Goal: Information Seeking & Learning: Understand process/instructions

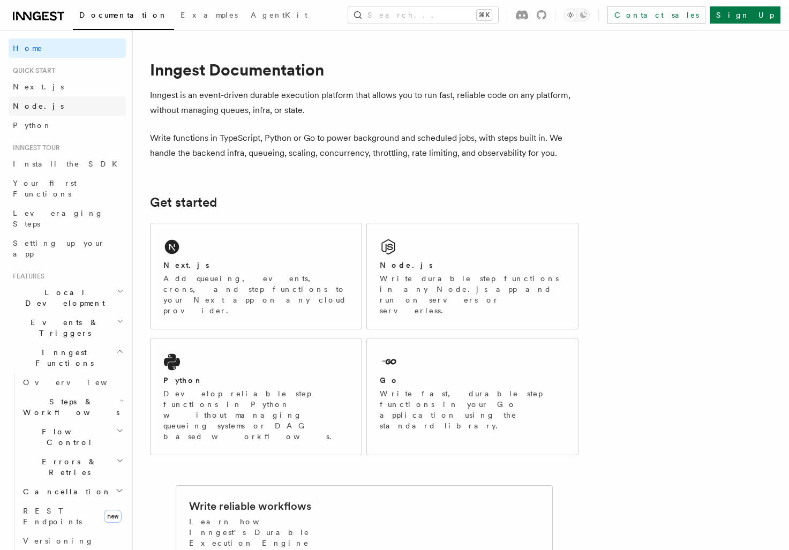
click at [58, 108] on link "Node.js" at bounding box center [67, 105] width 117 height 19
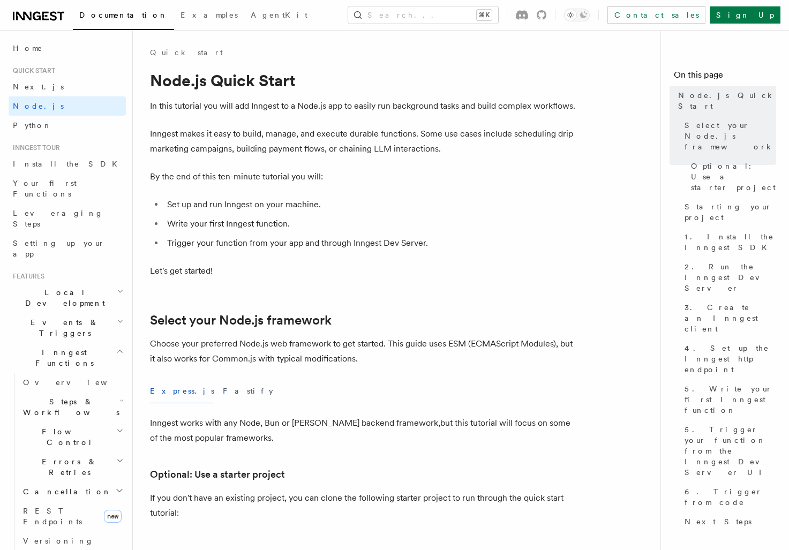
click at [397, 201] on li "Set up and run Inngest on your machine." at bounding box center [371, 204] width 415 height 15
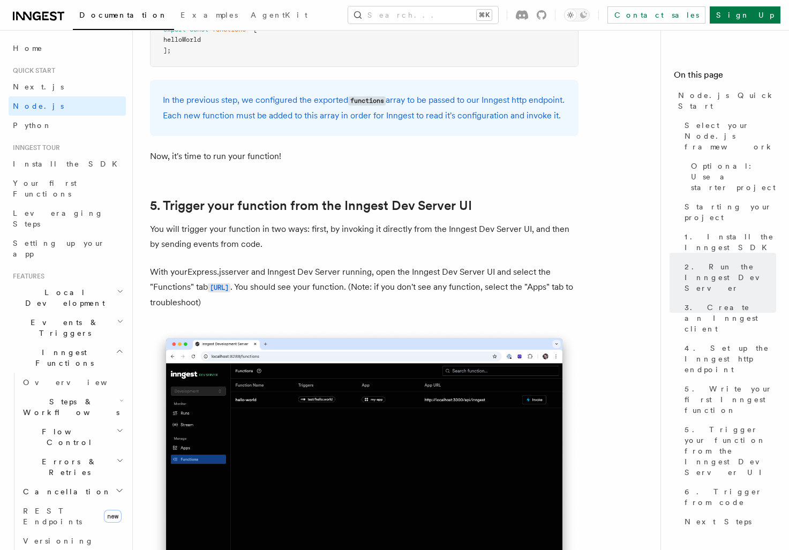
scroll to position [2500, 0]
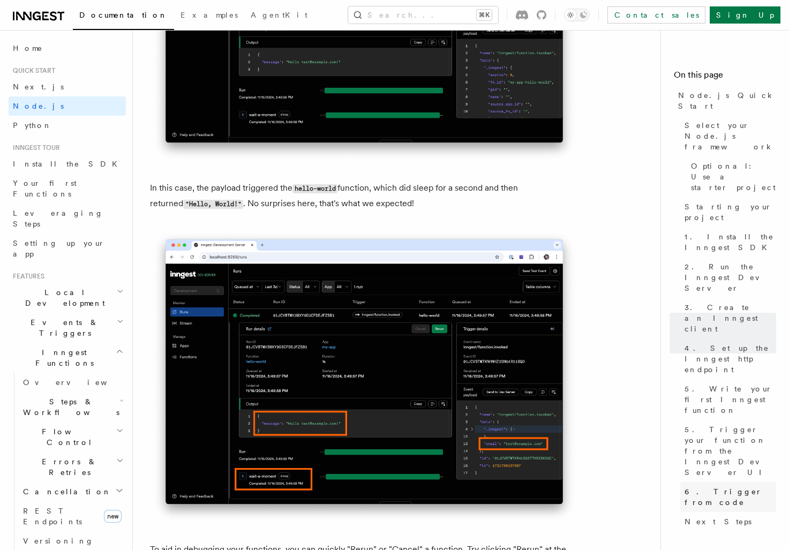
click at [717, 486] on span "6. Trigger from code" at bounding box center [730, 496] width 92 height 21
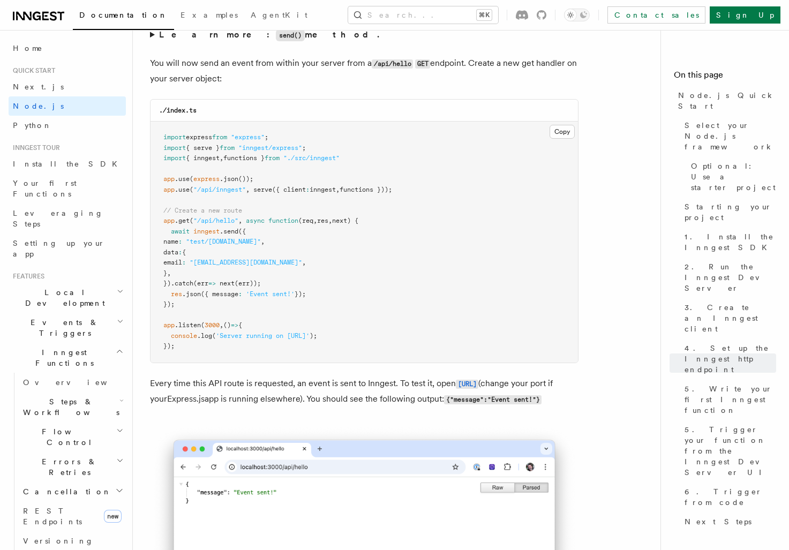
scroll to position [5659, 0]
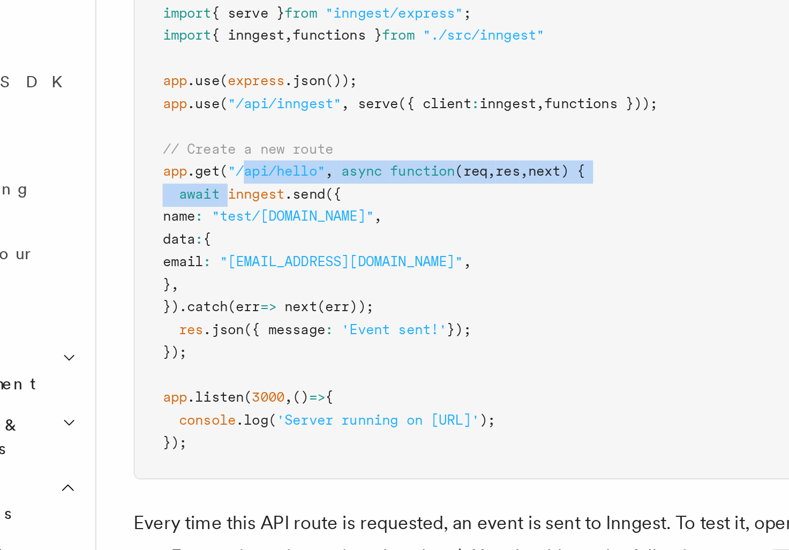
drag, startPoint x: 194, startPoint y: 236, endPoint x: 201, endPoint y: 222, distance: 15.8
click at [201, 221] on code "import express from "express" ; import { serve } from "inngest/express" ; impor…" at bounding box center [277, 226] width 229 height 216
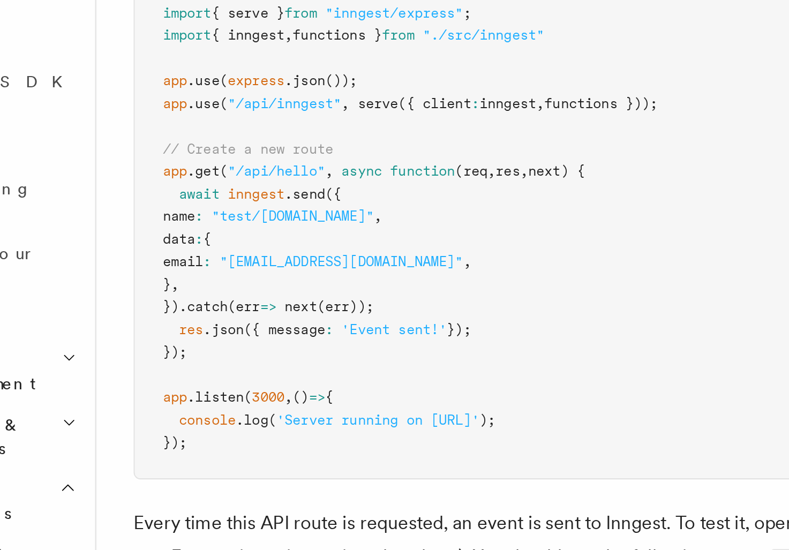
click at [205, 231] on pre "import express from "express" ; import { serve } from "inngest/express" ; impor…" at bounding box center [363, 226] width 427 height 241
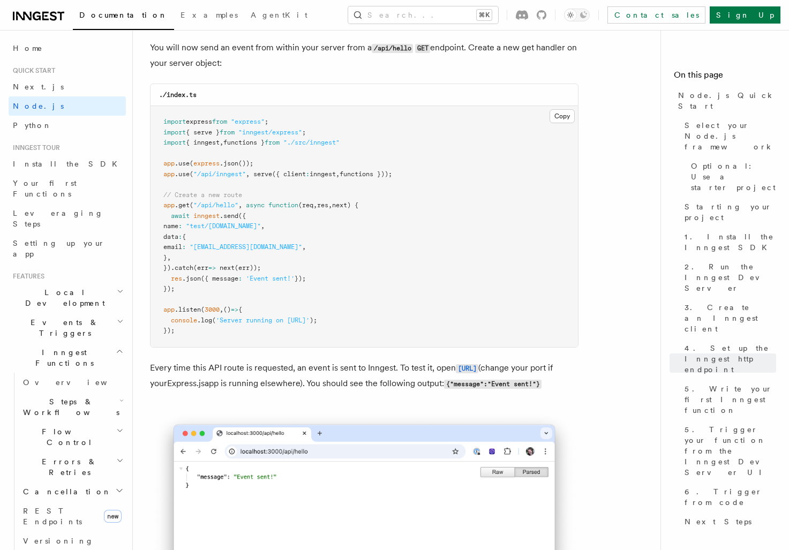
click at [282, 209] on span "function" at bounding box center [283, 204] width 30 height 7
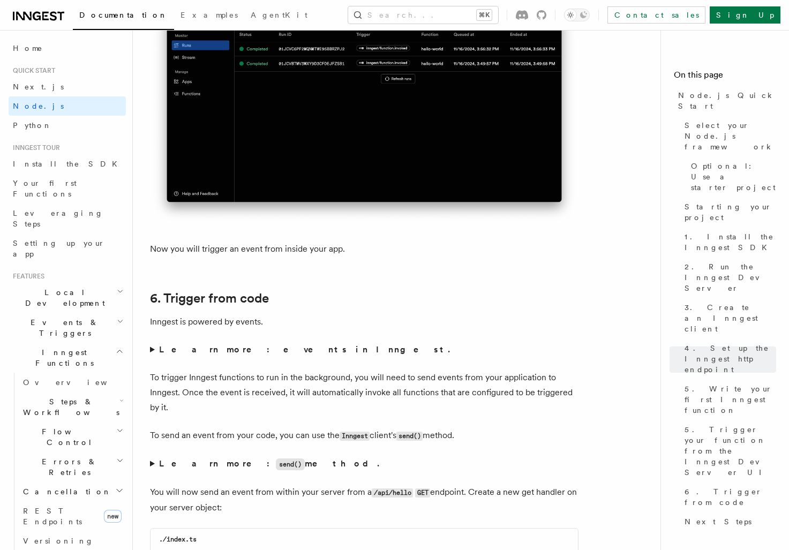
scroll to position [5118, 0]
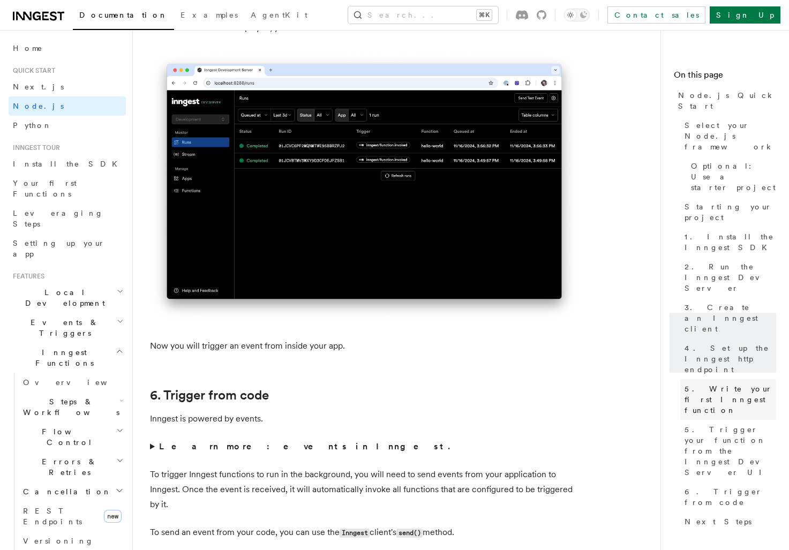
click at [724, 383] on span "5. Write your first Inngest function" at bounding box center [730, 399] width 92 height 32
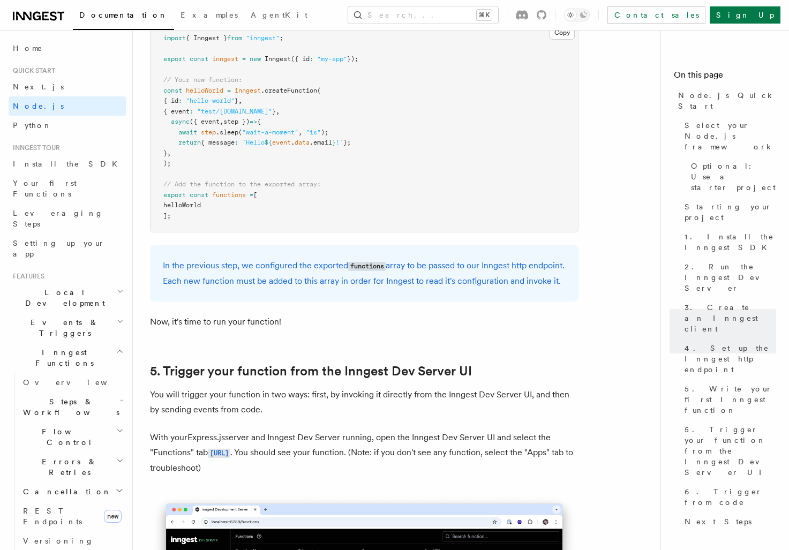
scroll to position [2003, 0]
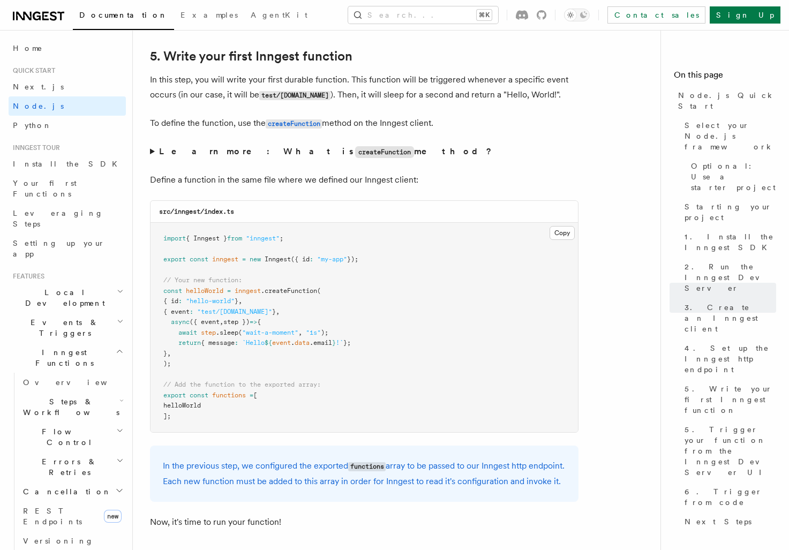
click at [192, 156] on strong "Learn more: What is createFunction method?" at bounding box center [326, 151] width 335 height 10
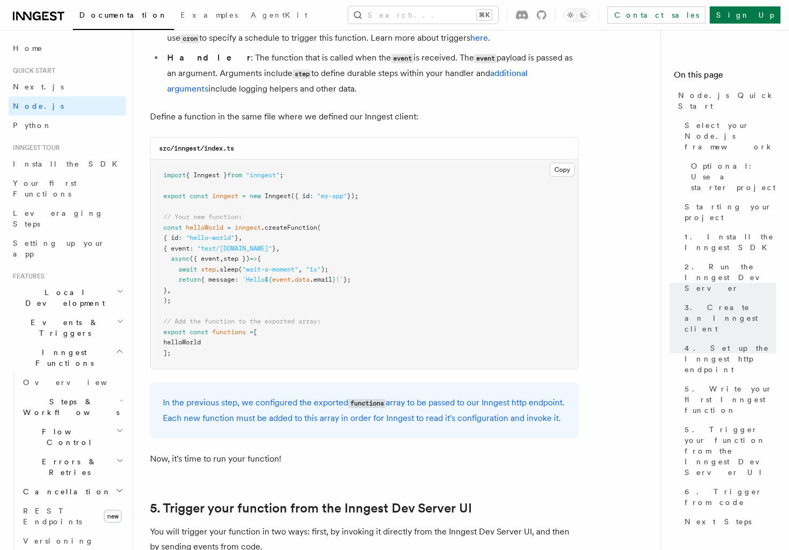
scroll to position [2238, 0]
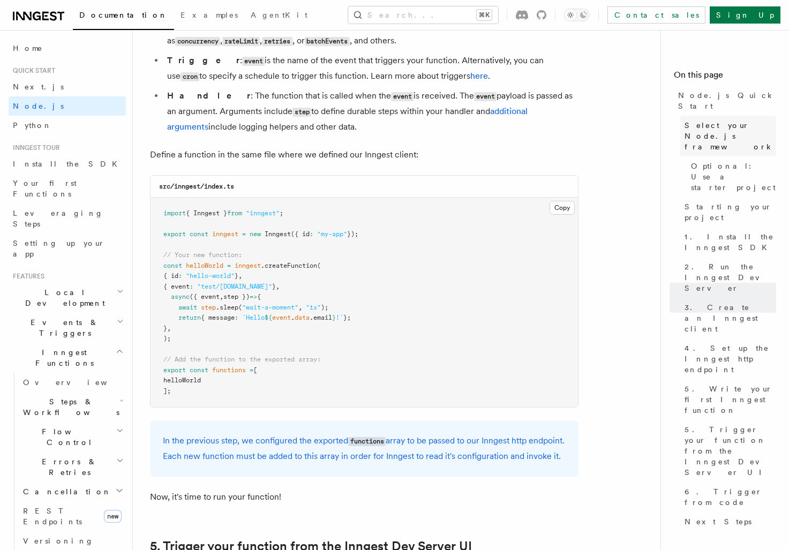
click at [726, 127] on span "Select your Node.js framework" at bounding box center [730, 136] width 92 height 32
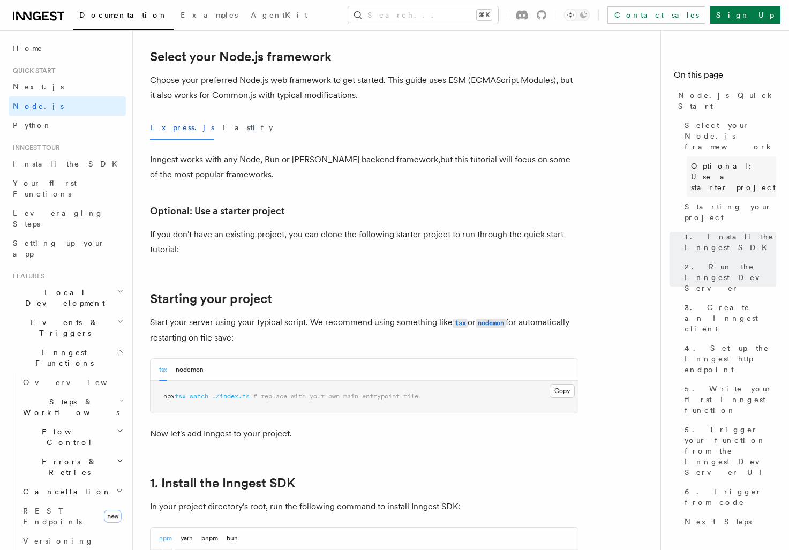
scroll to position [261, 0]
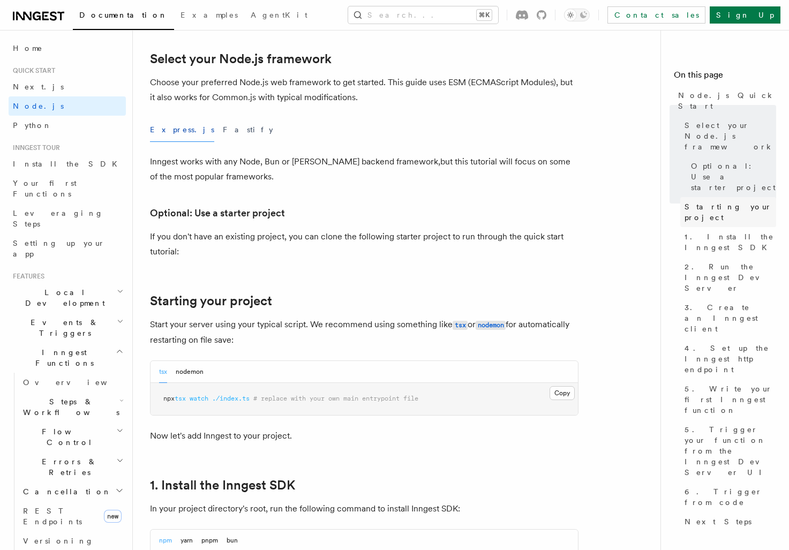
click at [726, 197] on link "Starting your project" at bounding box center [728, 212] width 96 height 30
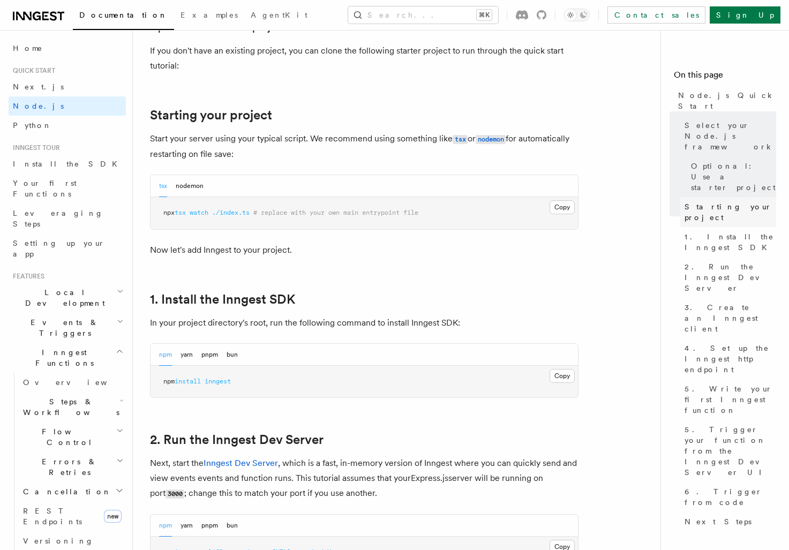
scroll to position [503, 0]
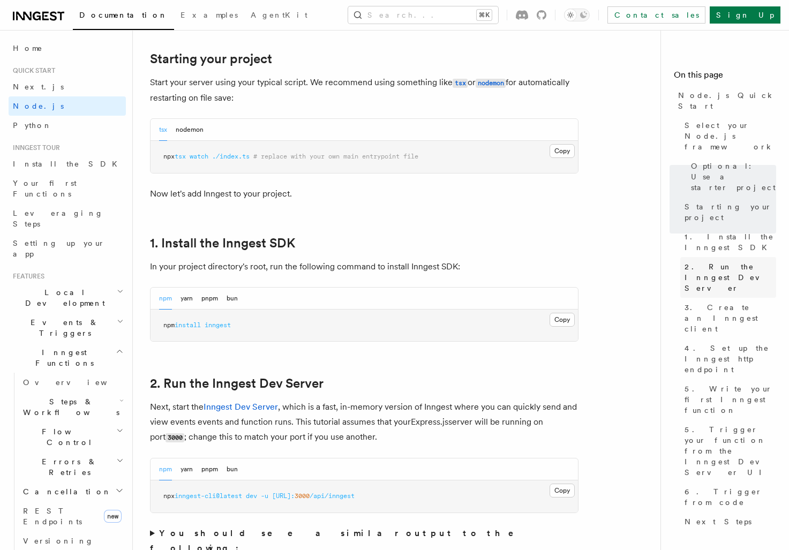
click at [728, 261] on span "2. Run the Inngest Dev Server" at bounding box center [730, 277] width 92 height 32
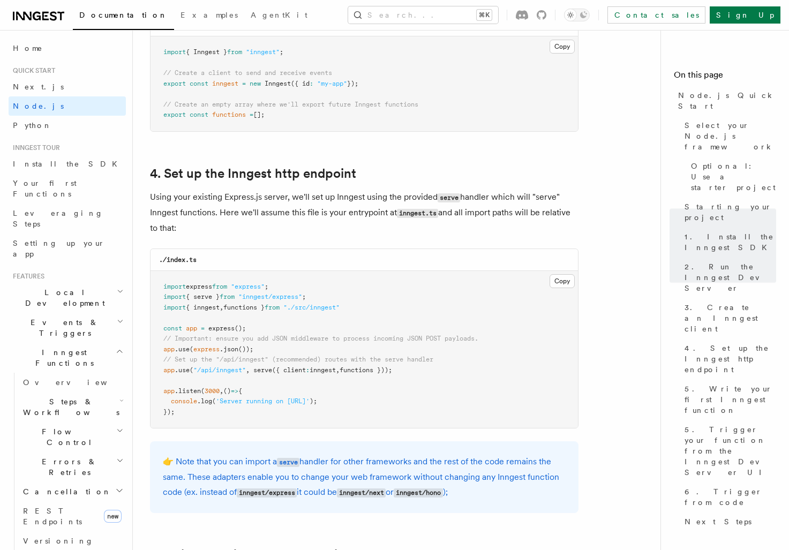
scroll to position [1514, 0]
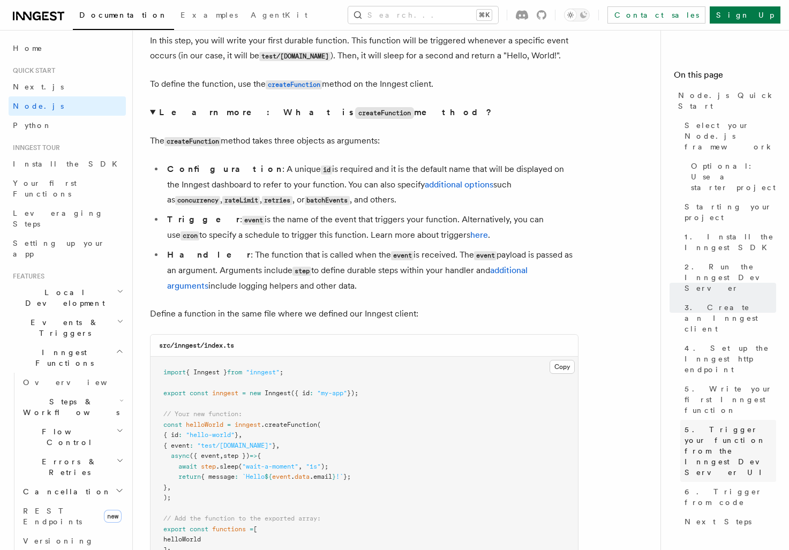
click at [718, 424] on span "5. Trigger your function from the Inngest Dev Server UI" at bounding box center [730, 451] width 92 height 54
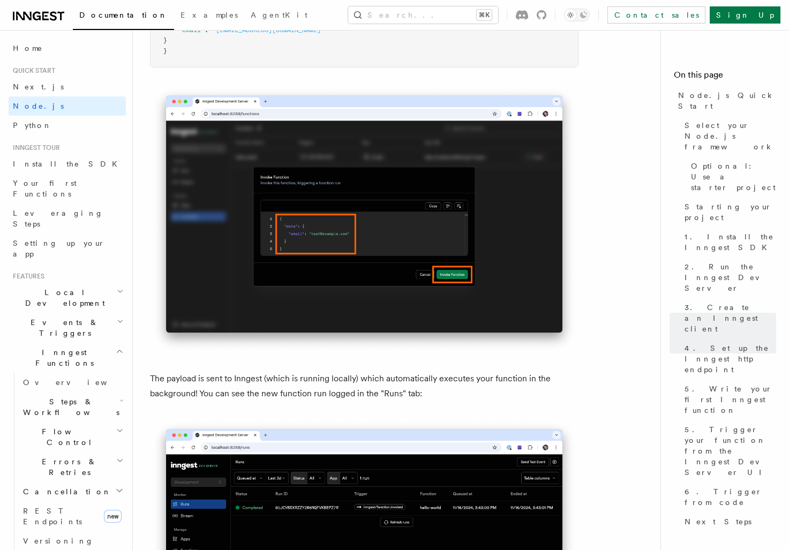
scroll to position [3535, 0]
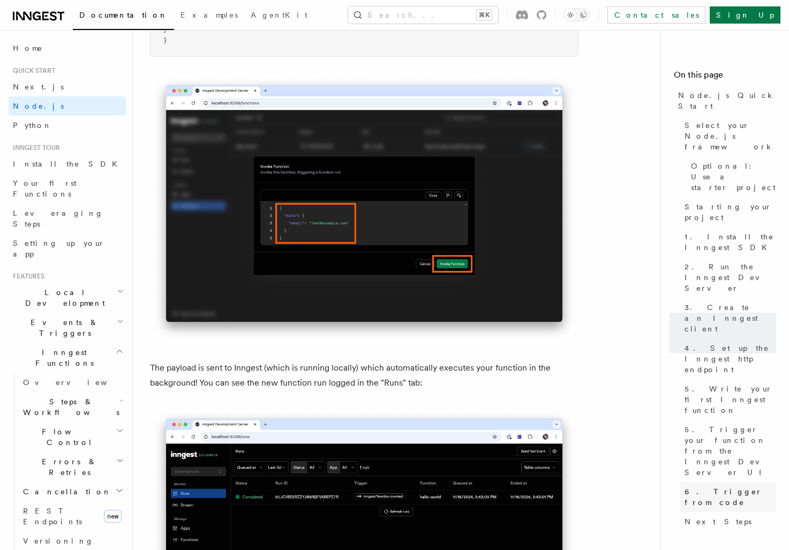
click at [716, 486] on span "6. Trigger from code" at bounding box center [730, 496] width 92 height 21
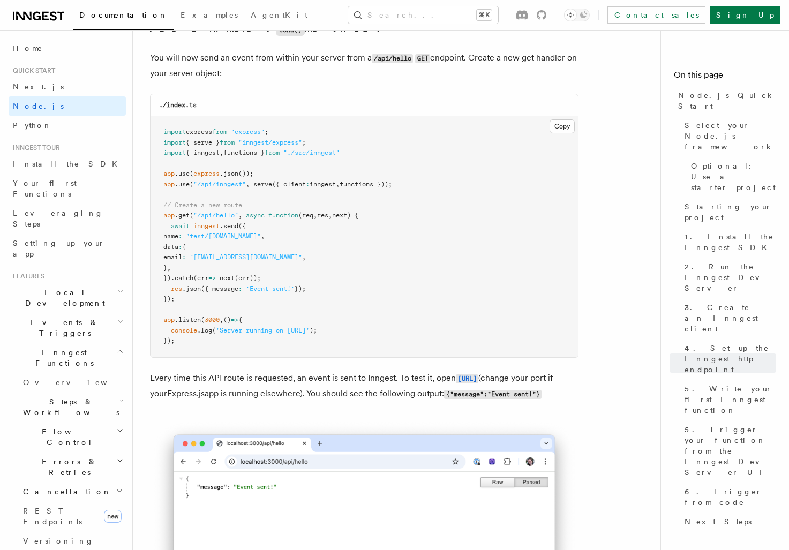
scroll to position [5819, 0]
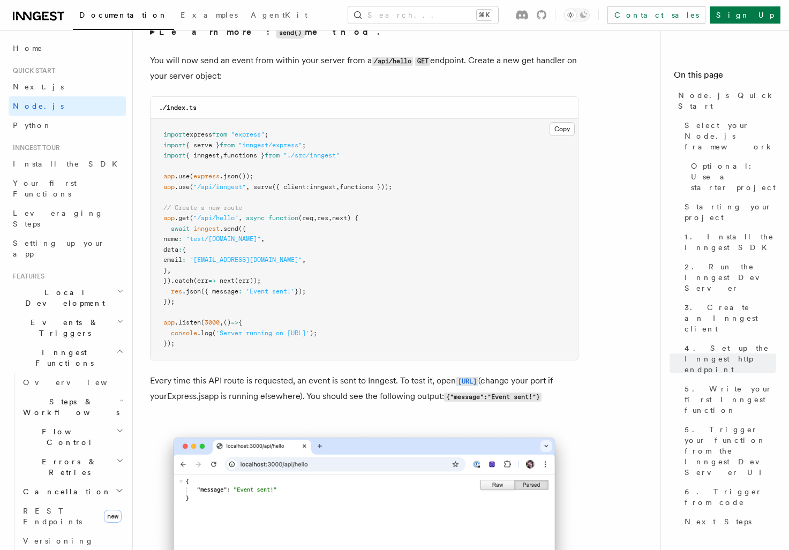
click at [240, 232] on span "({" at bounding box center [241, 228] width 7 height 7
click at [295, 263] on span ""[EMAIL_ADDRESS][DOMAIN_NAME]"" at bounding box center [246, 259] width 112 height 7
click at [259, 243] on span ""test/[DOMAIN_NAME]"" at bounding box center [223, 238] width 75 height 7
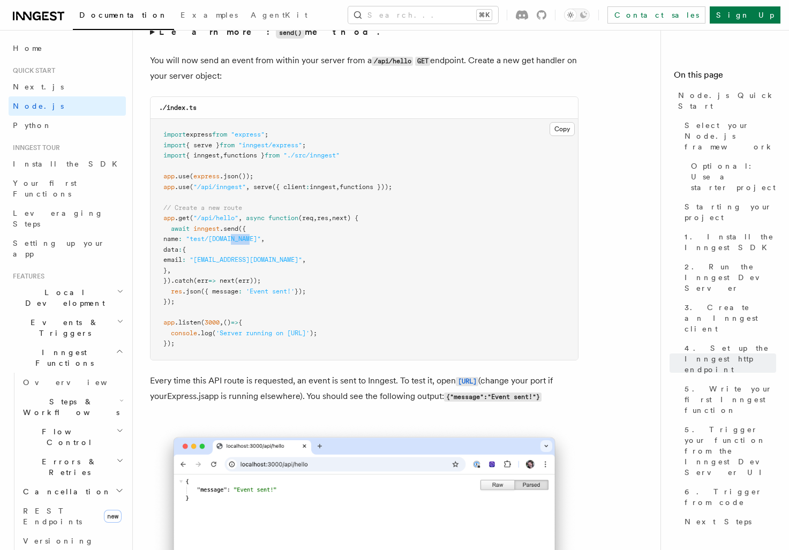
click at [259, 243] on span ""test/[DOMAIN_NAME]"" at bounding box center [223, 238] width 75 height 7
click at [233, 243] on span ""test/[DOMAIN_NAME]"" at bounding box center [223, 238] width 75 height 7
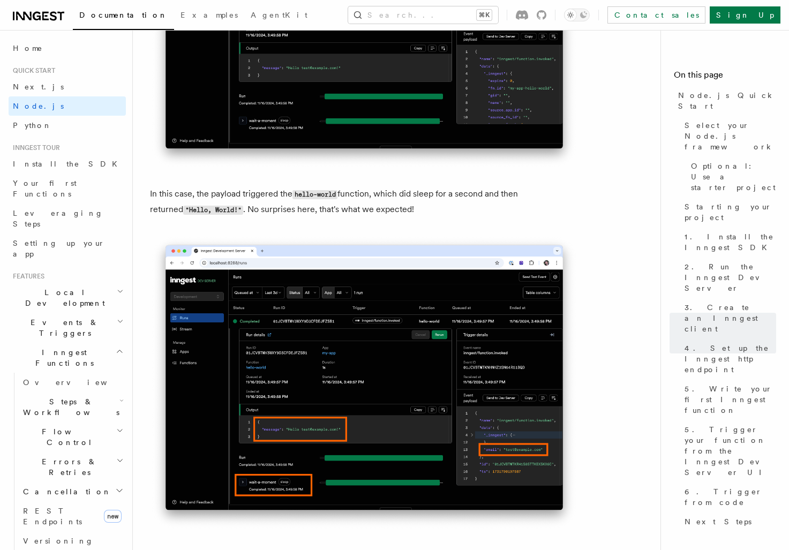
scroll to position [4388, 0]
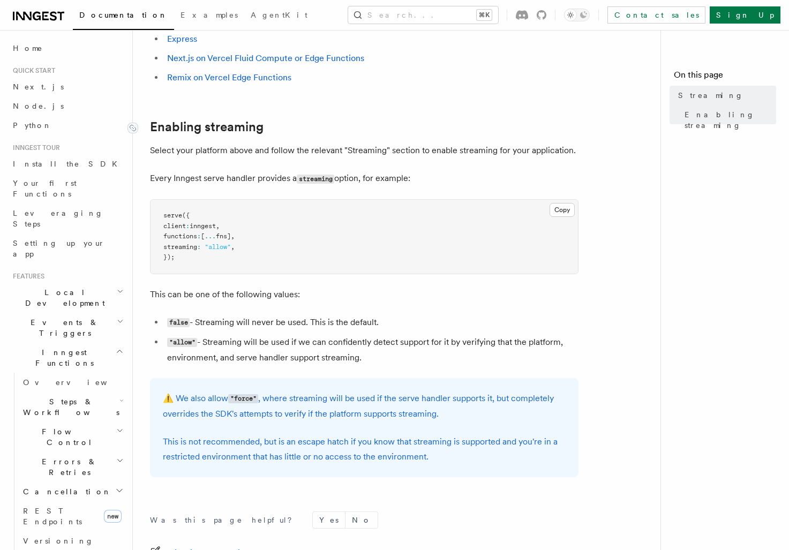
scroll to position [153, 0]
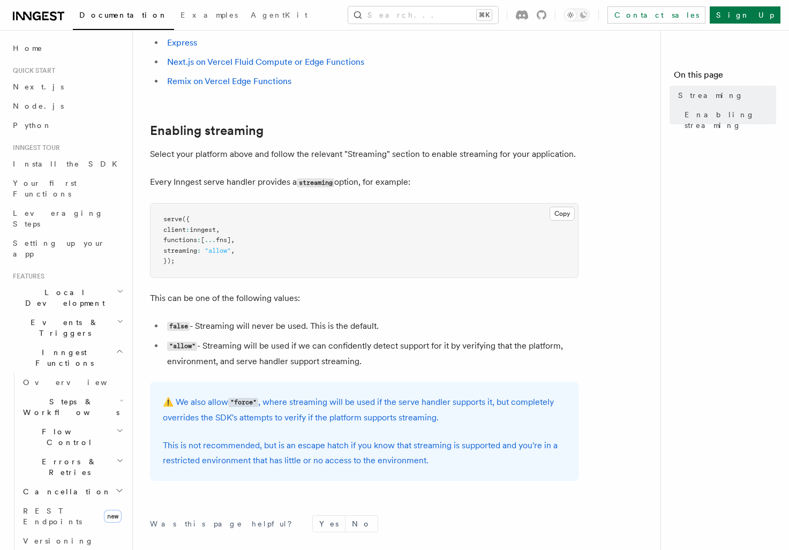
click at [18, 21] on icon at bounding box center [38, 16] width 51 height 13
